Goal: Transaction & Acquisition: Purchase product/service

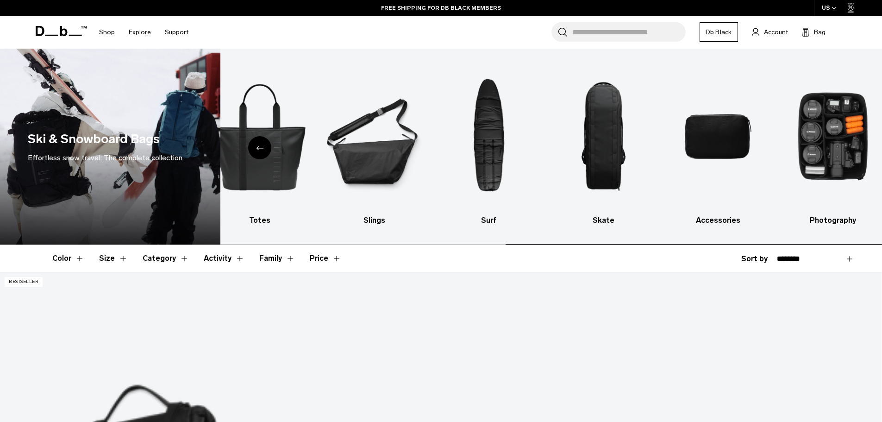
click at [840, 149] on img "10 / 10" at bounding box center [832, 136] width 99 height 148
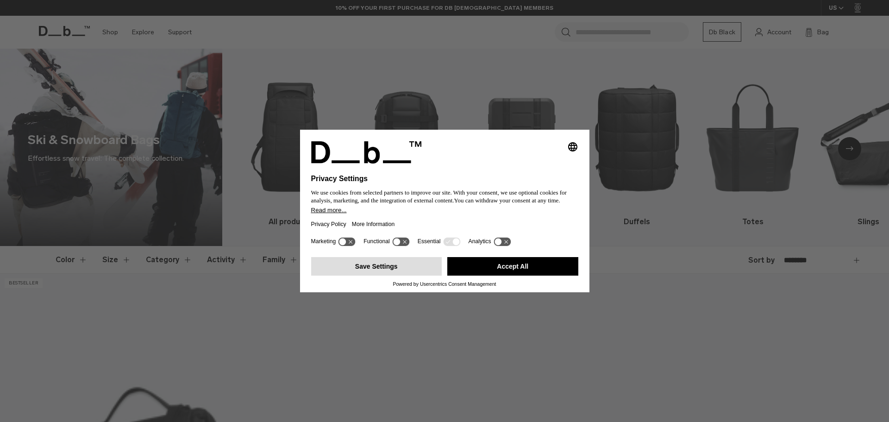
click at [389, 266] on button "Save Settings" at bounding box center [376, 266] width 131 height 19
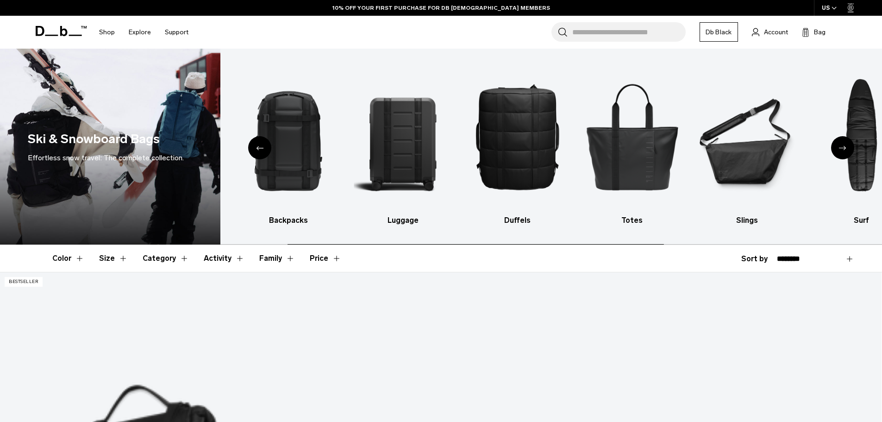
scroll to position [139, 0]
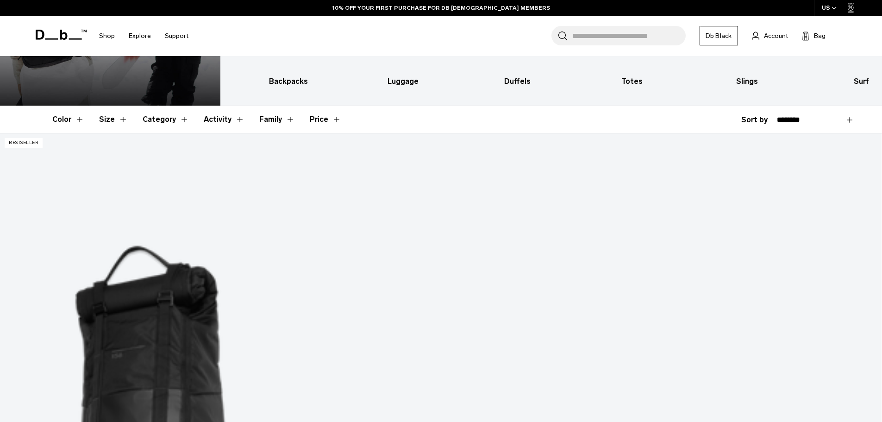
click at [152, 113] on button "Category" at bounding box center [166, 119] width 46 height 27
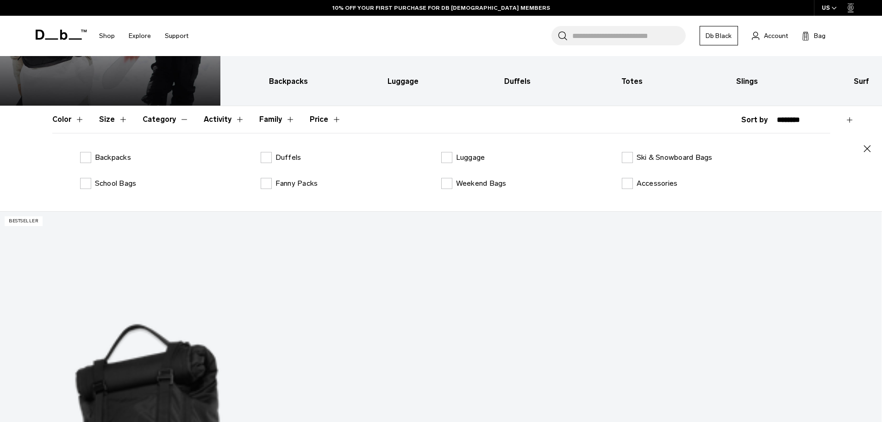
click at [620, 158] on div "Luggage" at bounding box center [531, 157] width 180 height 11
click at [628, 155] on label "Ski & Snowboard Bags" at bounding box center [667, 157] width 91 height 11
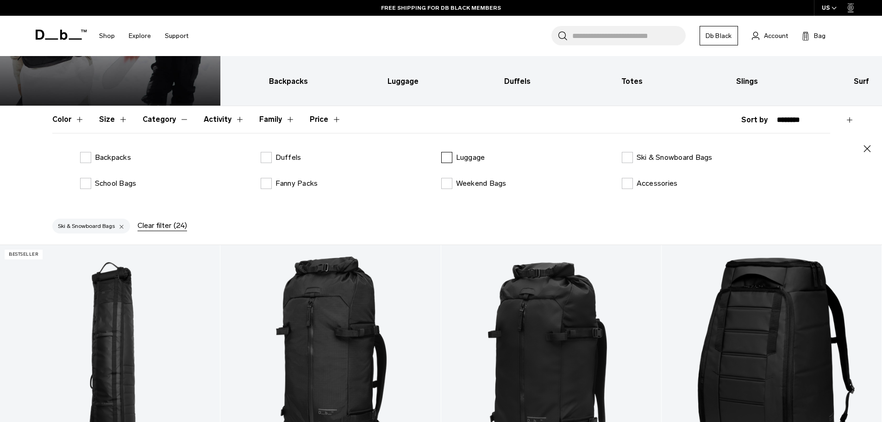
click at [453, 163] on label "Luggage" at bounding box center [463, 157] width 44 height 11
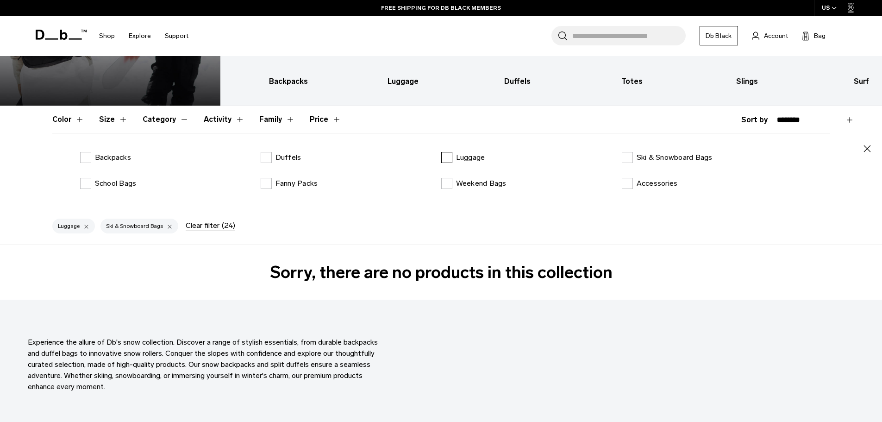
click at [449, 158] on label "Luggage" at bounding box center [463, 157] width 44 height 11
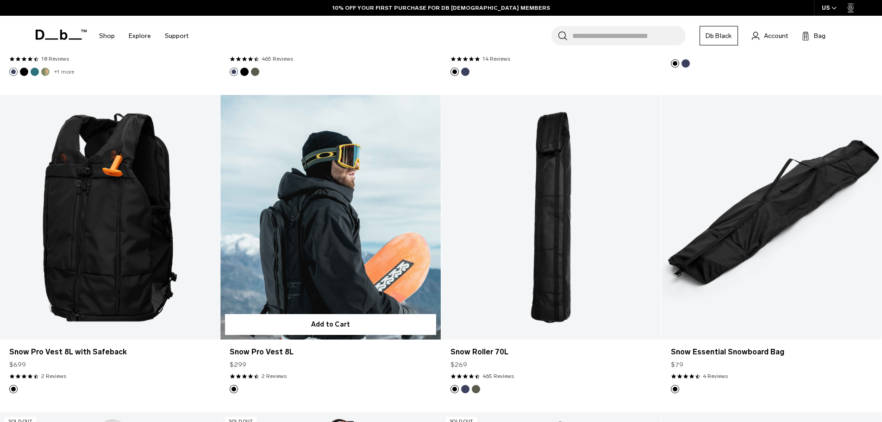
scroll to position [740, 0]
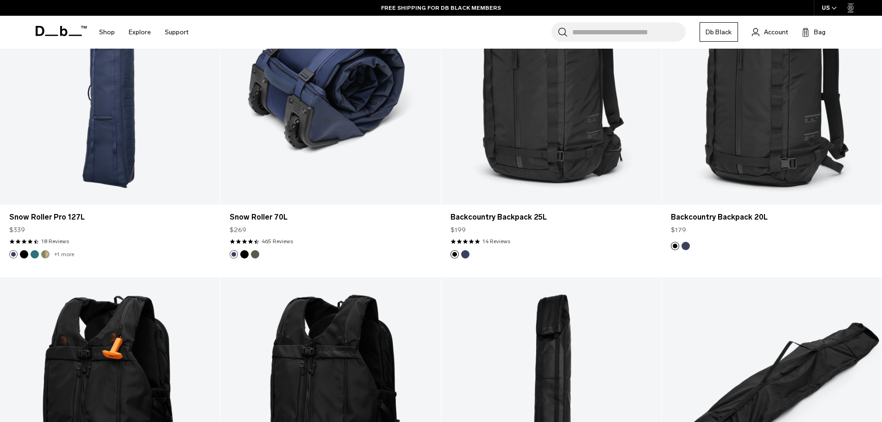
click at [253, 255] on button "Moss Green" at bounding box center [255, 254] width 8 height 8
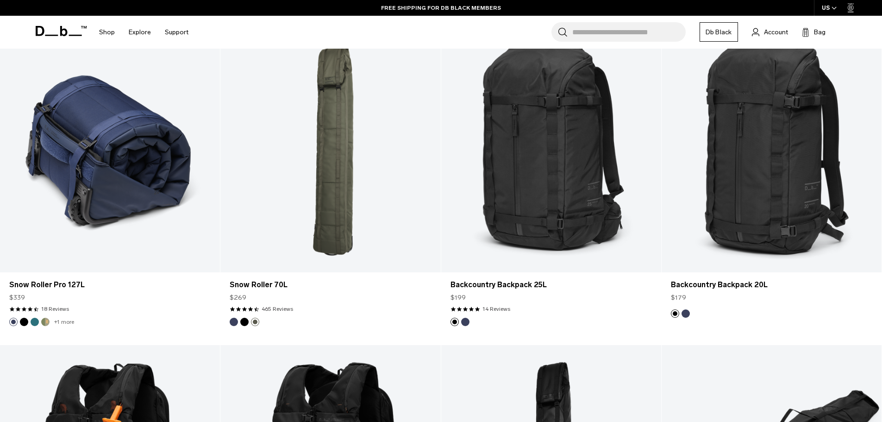
scroll to position [616, 0]
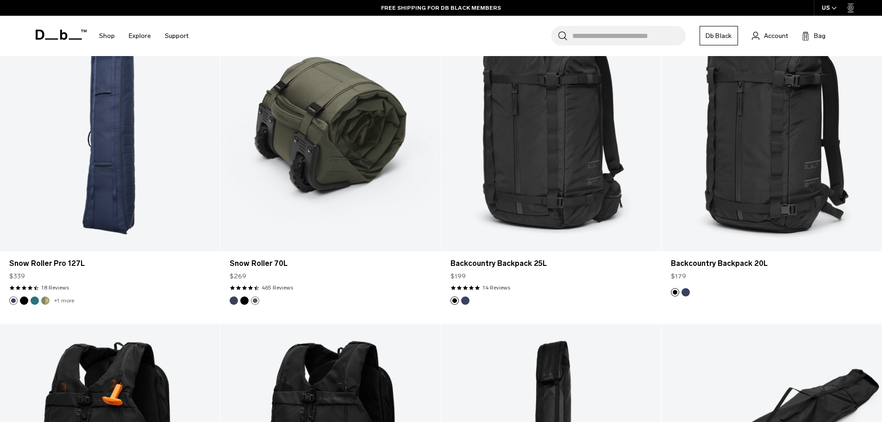
click at [243, 300] on button "Black Out" at bounding box center [244, 300] width 8 height 8
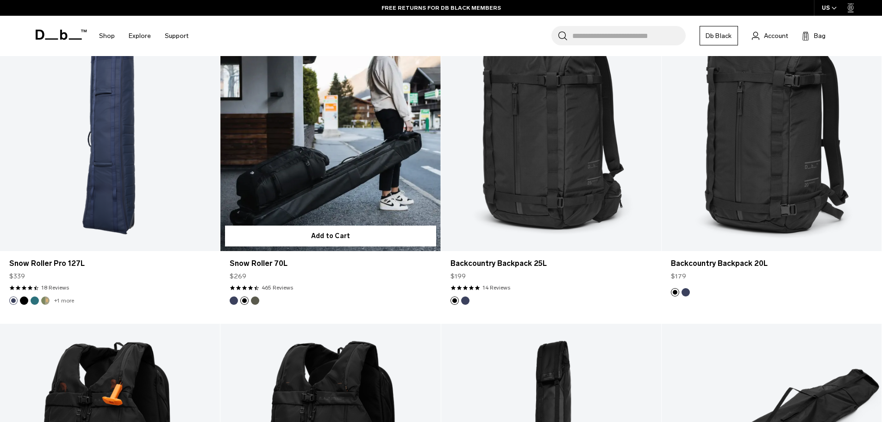
click at [330, 153] on link "Snow Roller 70L Black Out" at bounding box center [330, 128] width 220 height 244
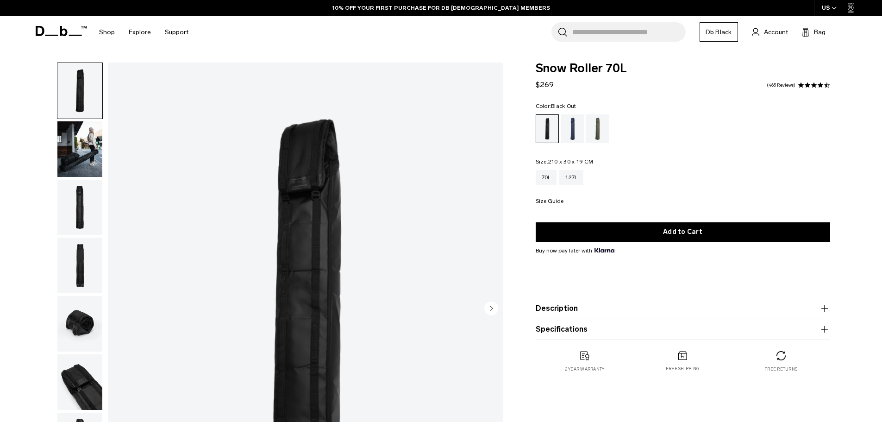
click at [76, 133] on img "button" at bounding box center [79, 149] width 45 height 56
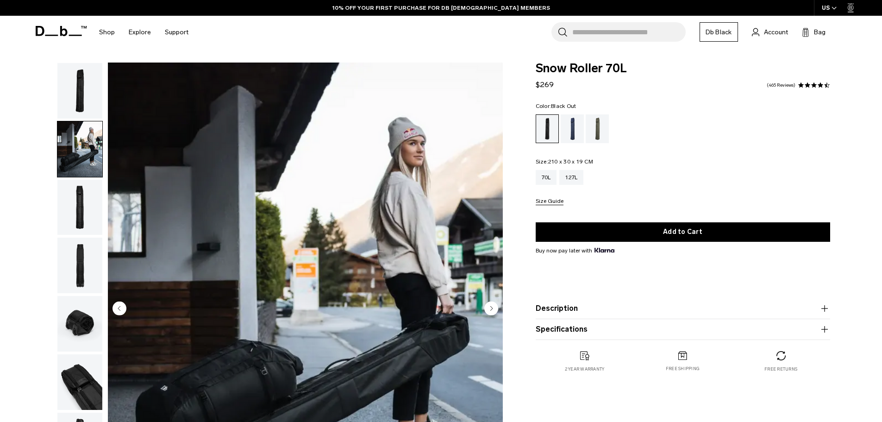
click at [72, 196] on img "button" at bounding box center [79, 208] width 45 height 56
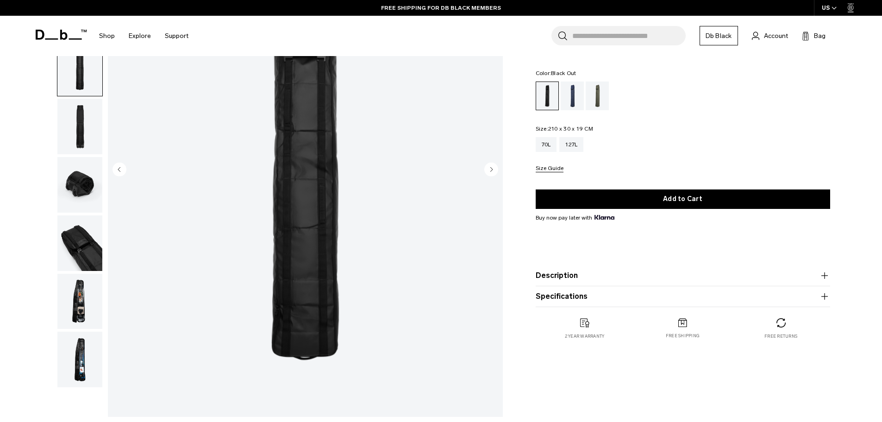
click at [75, 119] on img "button" at bounding box center [79, 127] width 45 height 56
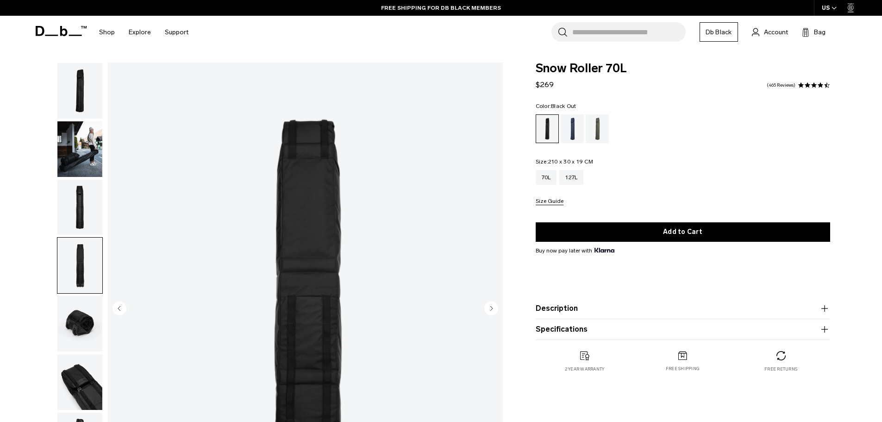
click at [80, 126] on img "button" at bounding box center [79, 149] width 45 height 56
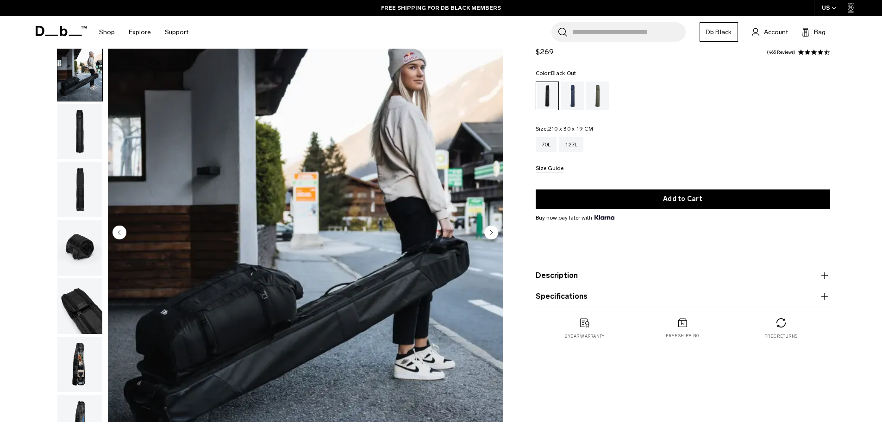
scroll to position [93, 0]
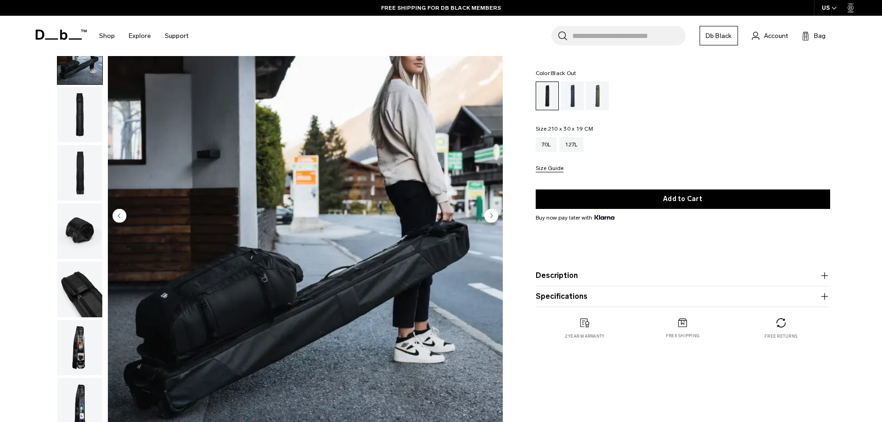
click at [66, 180] on img "button" at bounding box center [79, 173] width 45 height 56
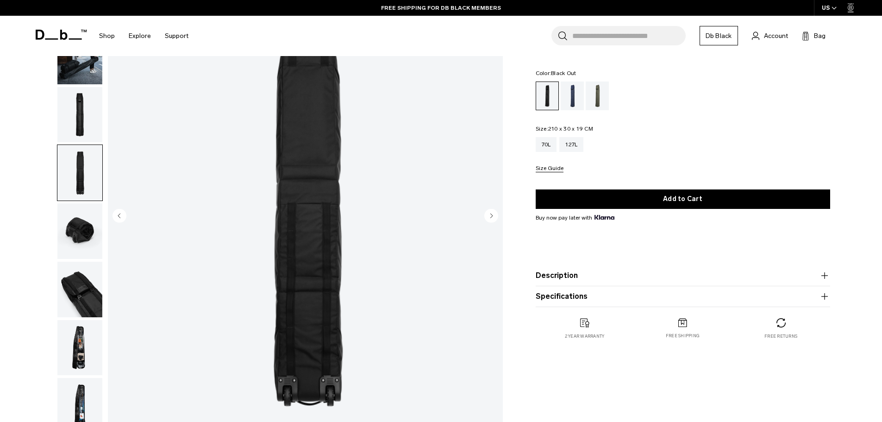
click at [79, 127] on img "button" at bounding box center [79, 115] width 45 height 56
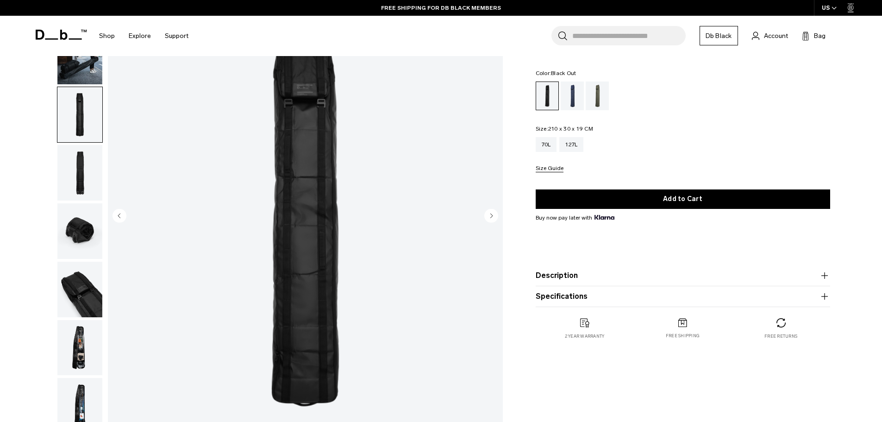
click at [74, 233] on img "button" at bounding box center [79, 231] width 45 height 56
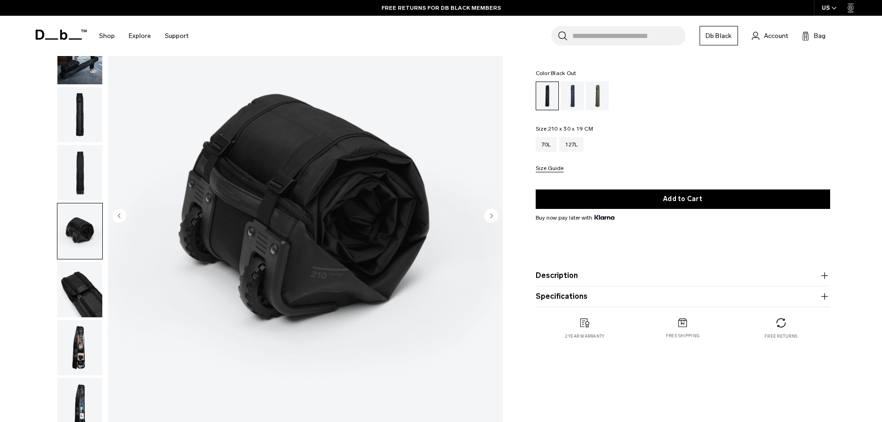
click at [75, 286] on img "button" at bounding box center [79, 289] width 45 height 56
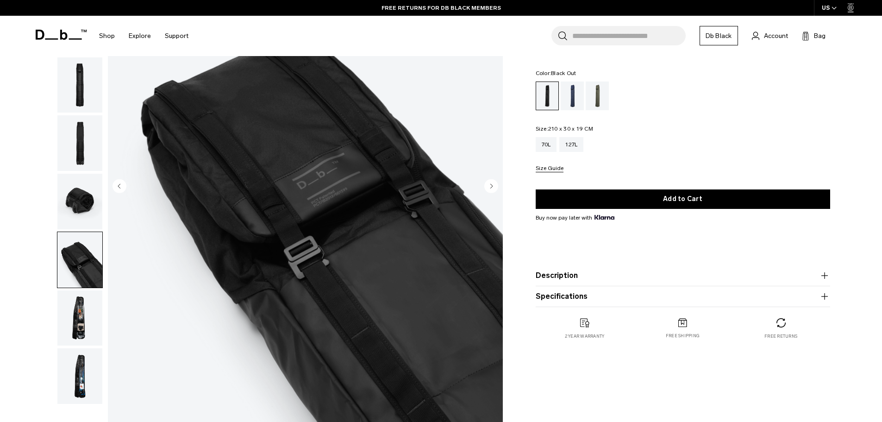
scroll to position [139, 0]
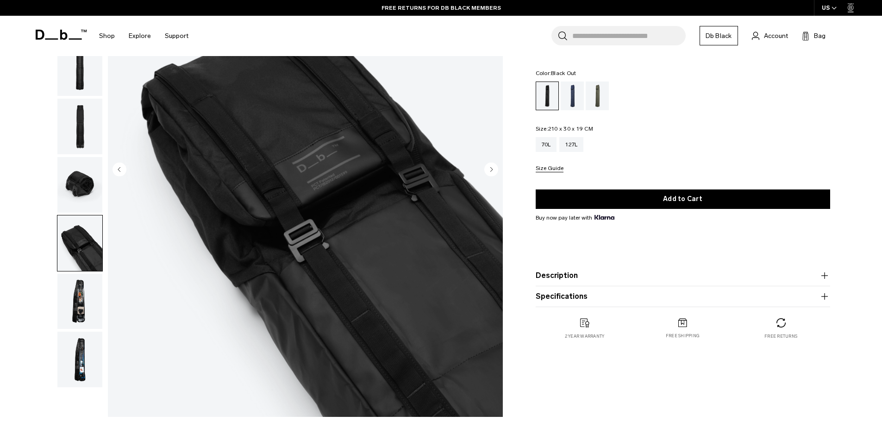
click at [72, 301] on img "button" at bounding box center [79, 302] width 45 height 56
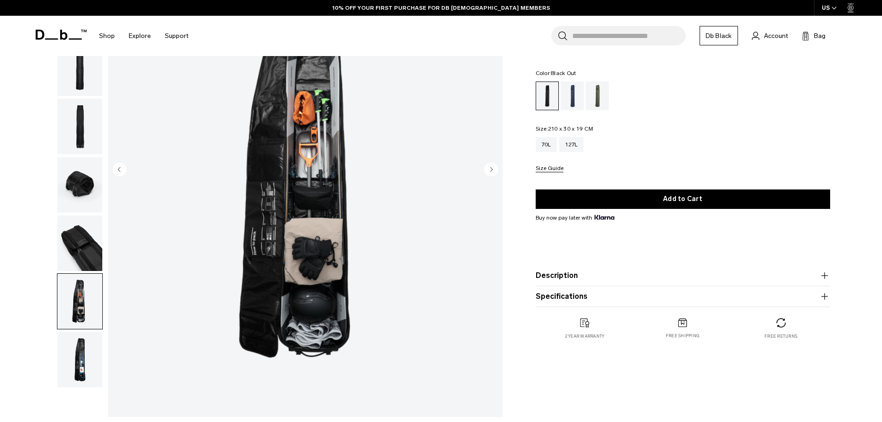
click at [90, 358] on img "button" at bounding box center [79, 359] width 45 height 56
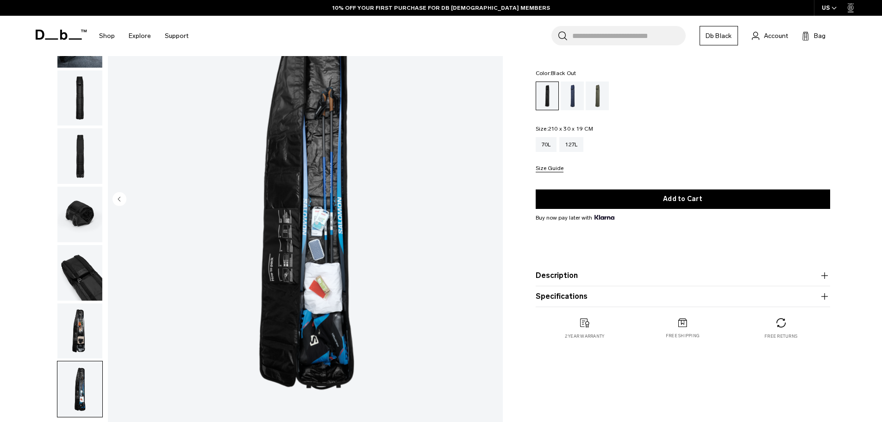
scroll to position [93, 0]
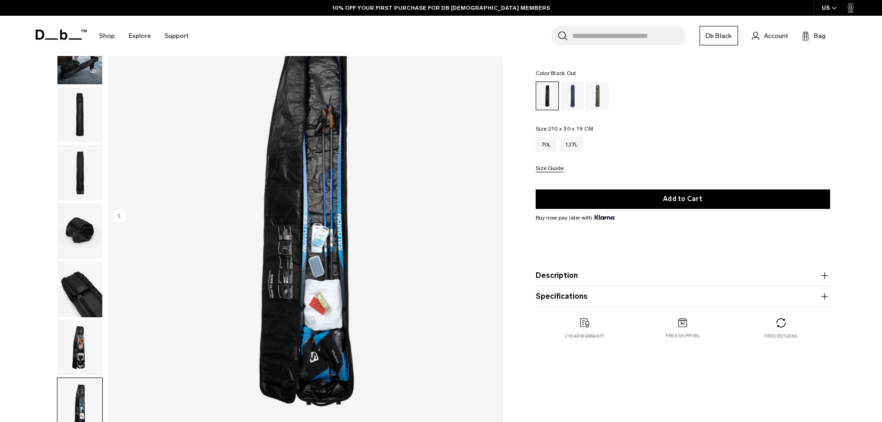
click at [86, 350] on img "button" at bounding box center [79, 348] width 45 height 56
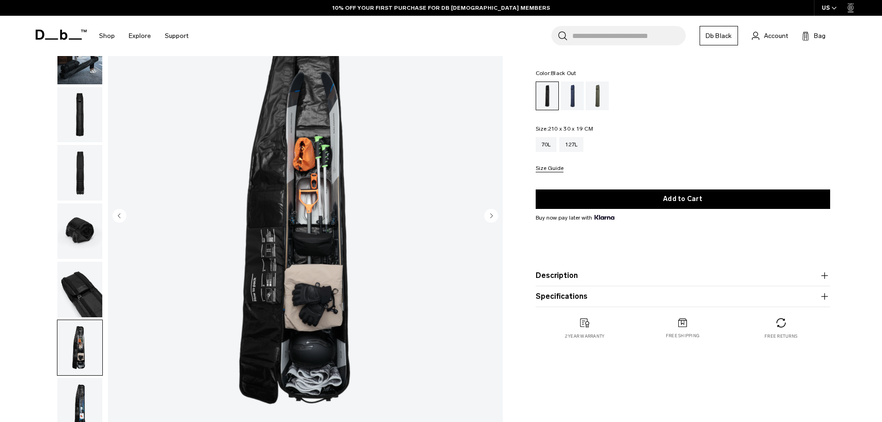
click at [89, 398] on img "button" at bounding box center [79, 406] width 45 height 56
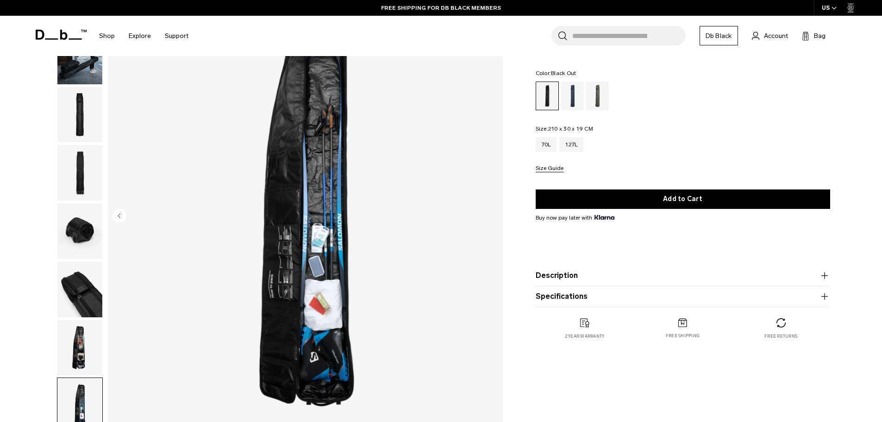
click at [88, 349] on img "button" at bounding box center [79, 348] width 45 height 56
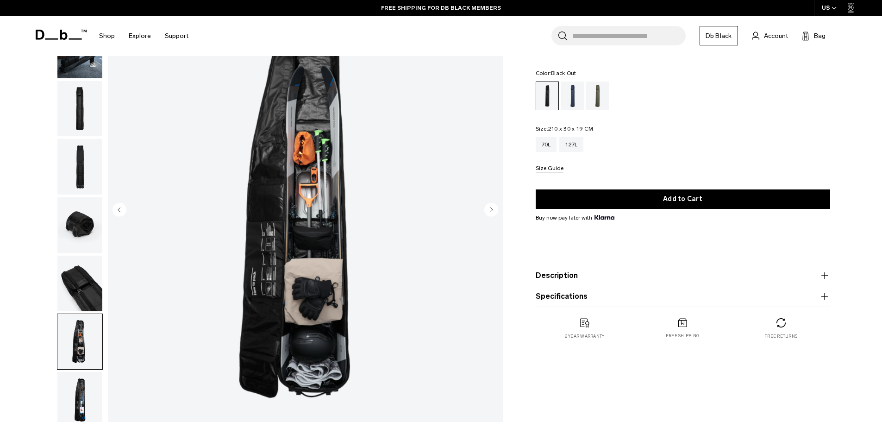
scroll to position [139, 0]
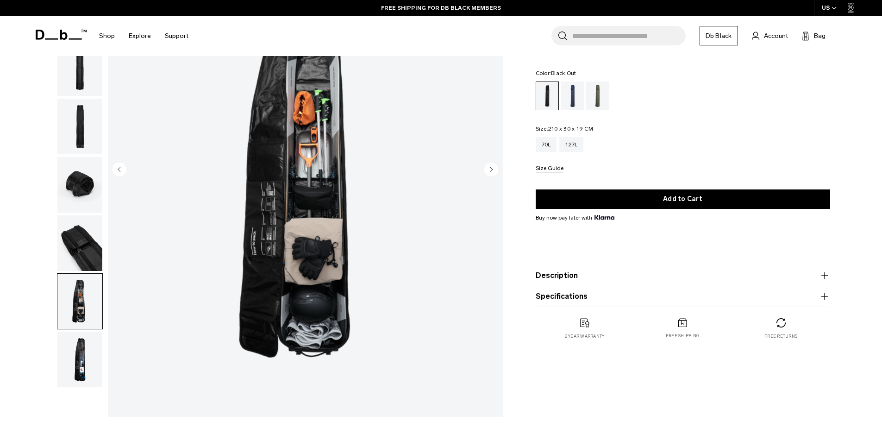
click at [81, 366] on img "button" at bounding box center [79, 359] width 45 height 56
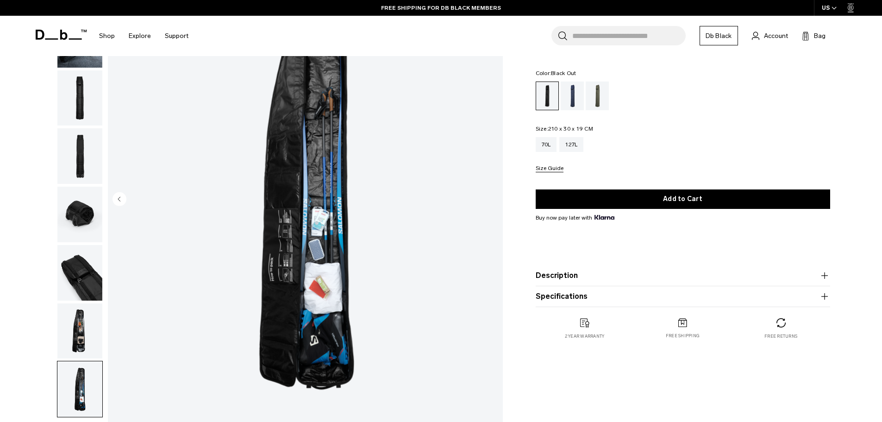
scroll to position [93, 0]
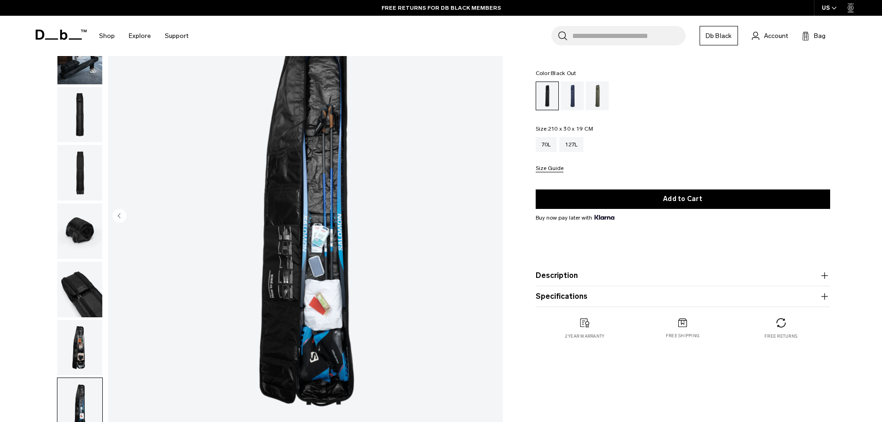
click at [68, 340] on img "button" at bounding box center [79, 348] width 45 height 56
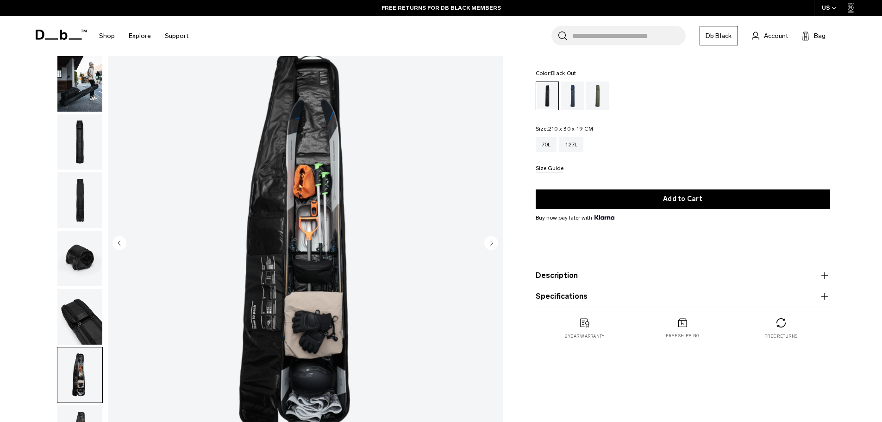
scroll to position [0, 0]
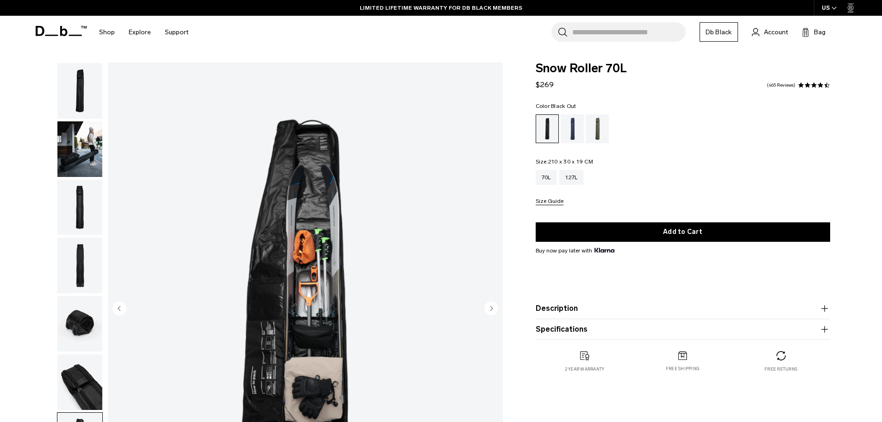
click at [545, 204] on button "Size Guide" at bounding box center [549, 201] width 28 height 7
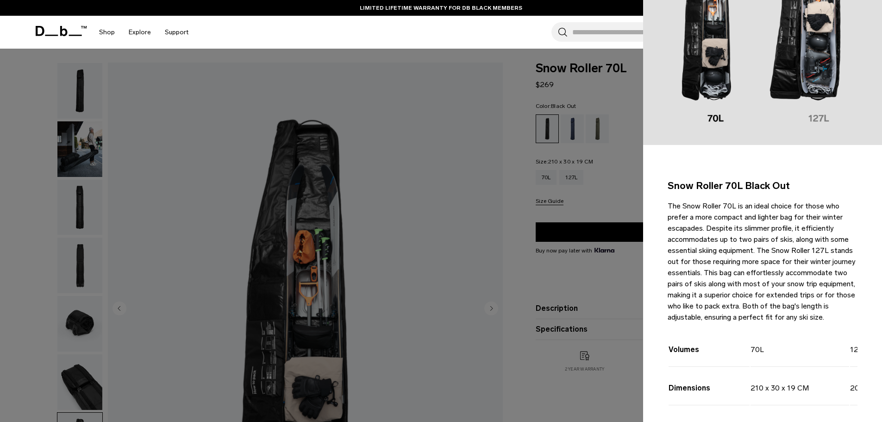
scroll to position [139, 0]
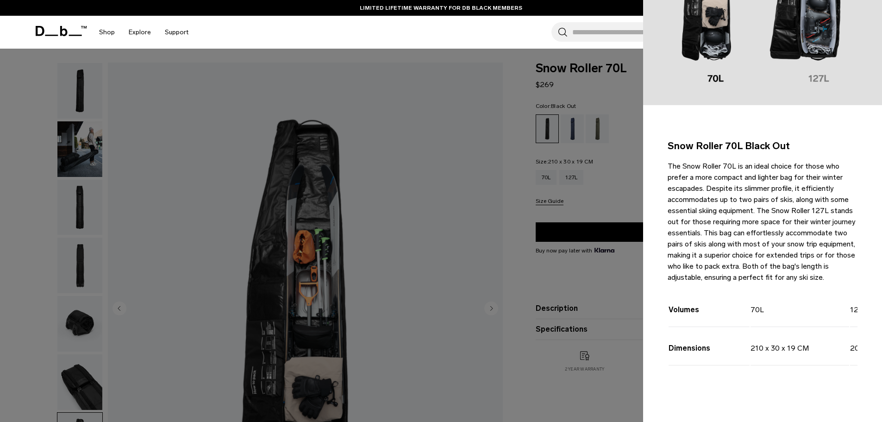
click at [520, 271] on div at bounding box center [441, 211] width 882 height 422
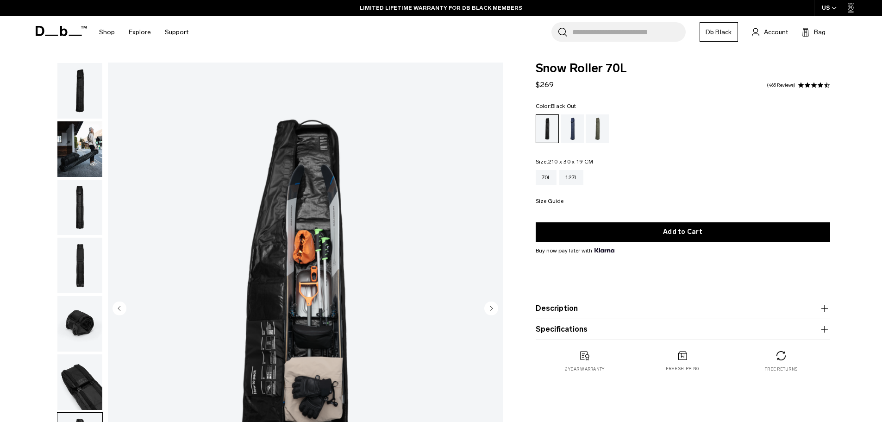
scroll to position [0, 0]
